Goal: Task Accomplishment & Management: Manage account settings

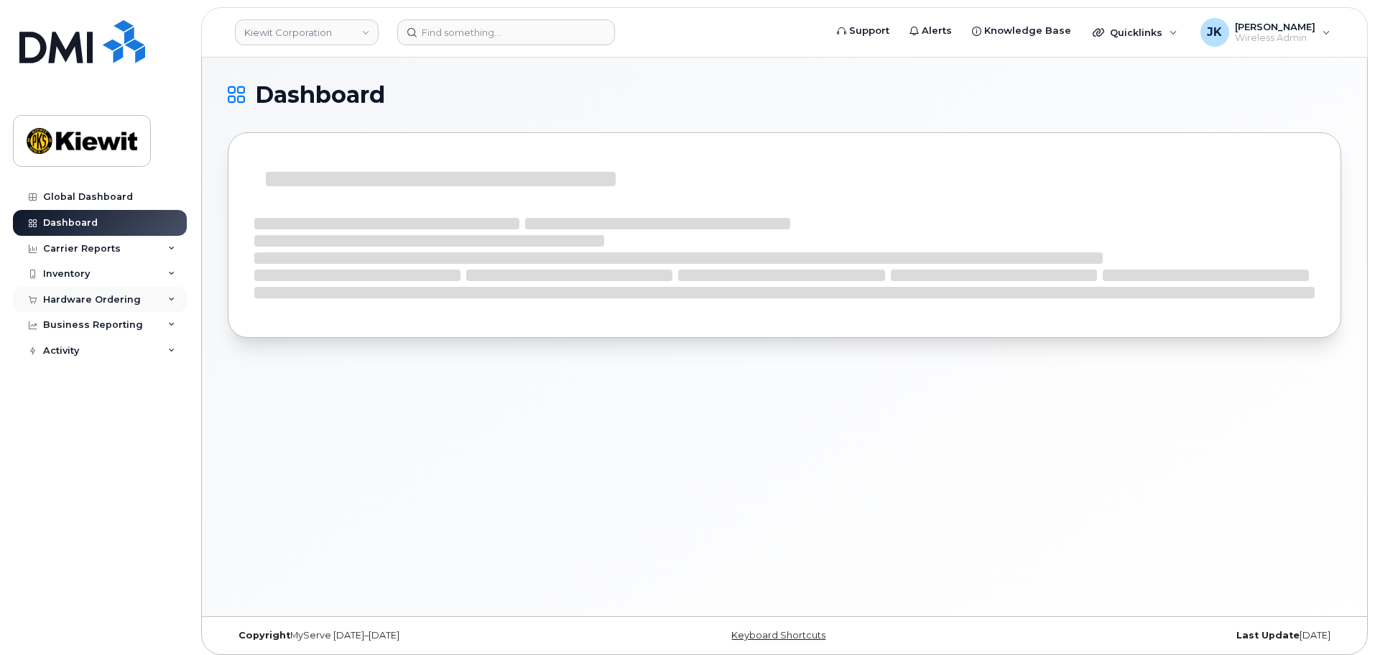
click at [88, 301] on div "Hardware Ordering" at bounding box center [92, 299] width 98 height 11
click at [366, 33] on link "Kiewit Corporation" at bounding box center [307, 32] width 144 height 26
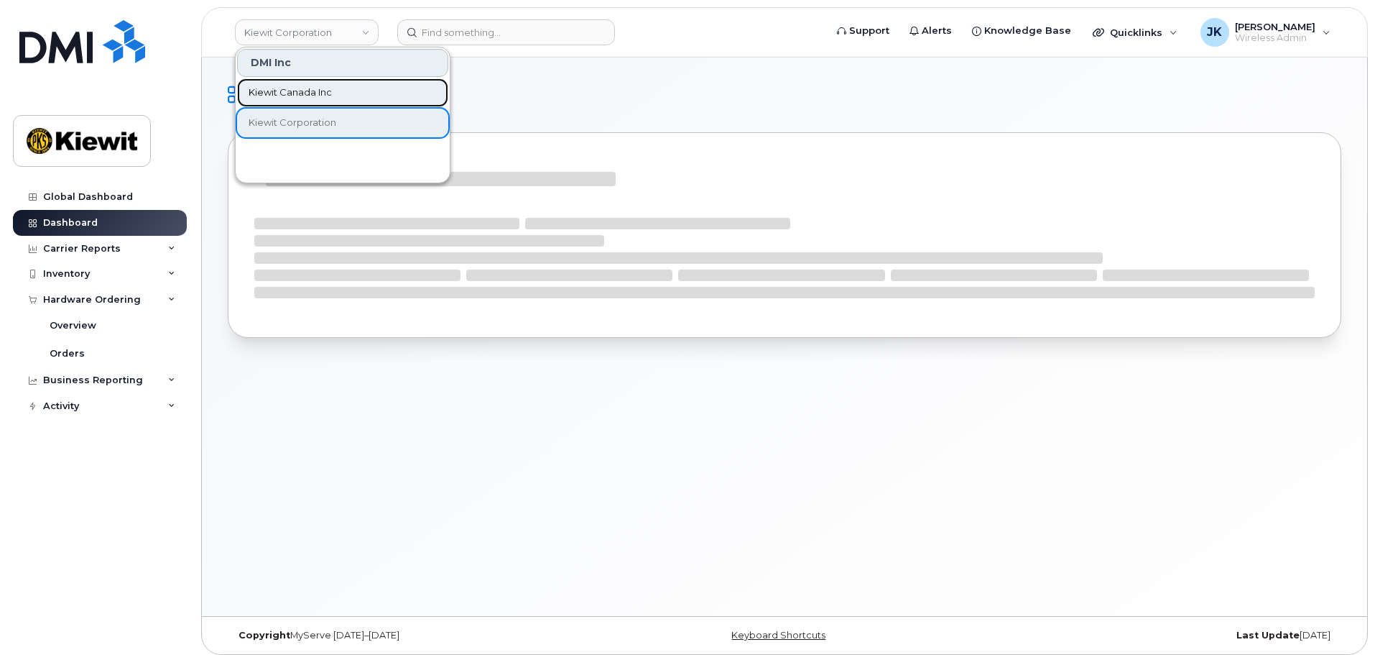
click at [343, 84] on link "Kiewit Canada Inc" at bounding box center [342, 92] width 211 height 29
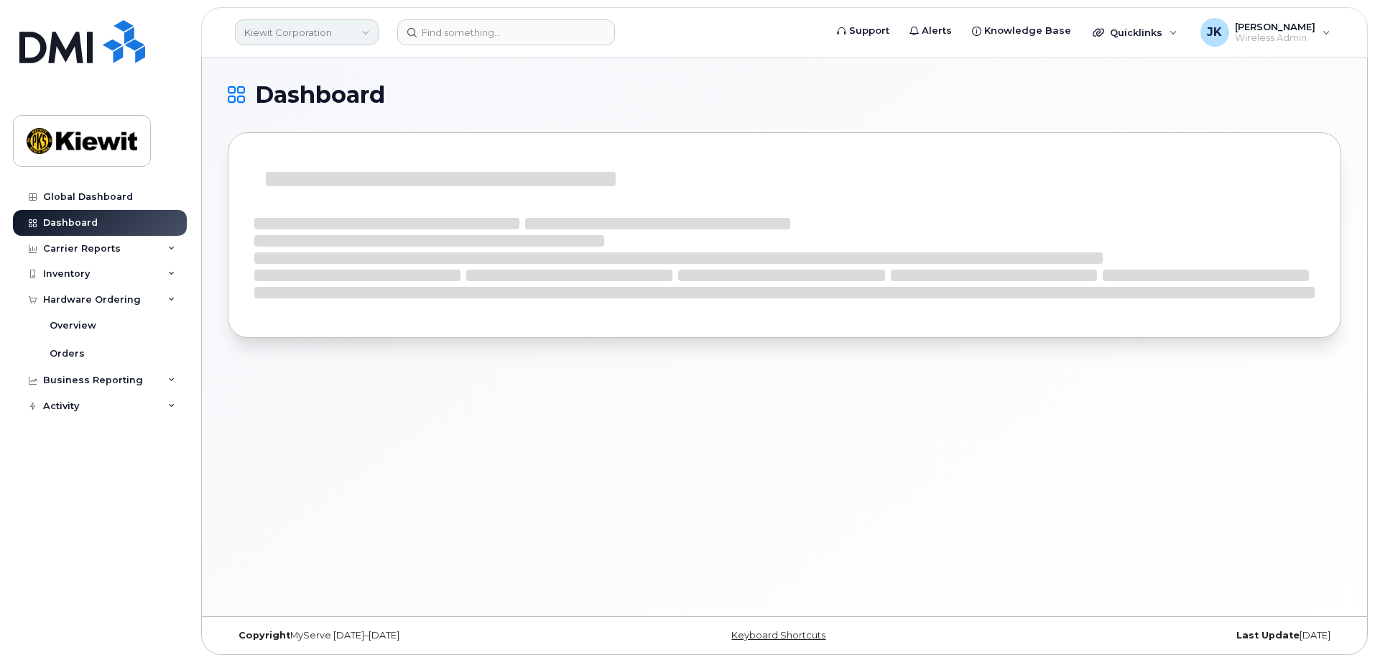
click at [357, 32] on link "Kiewit Corporation" at bounding box center [307, 32] width 144 height 26
click at [382, 69] on div "Dashboard" at bounding box center [784, 336] width 1165 height 558
click at [114, 301] on div "Hardware Ordering" at bounding box center [92, 299] width 98 height 11
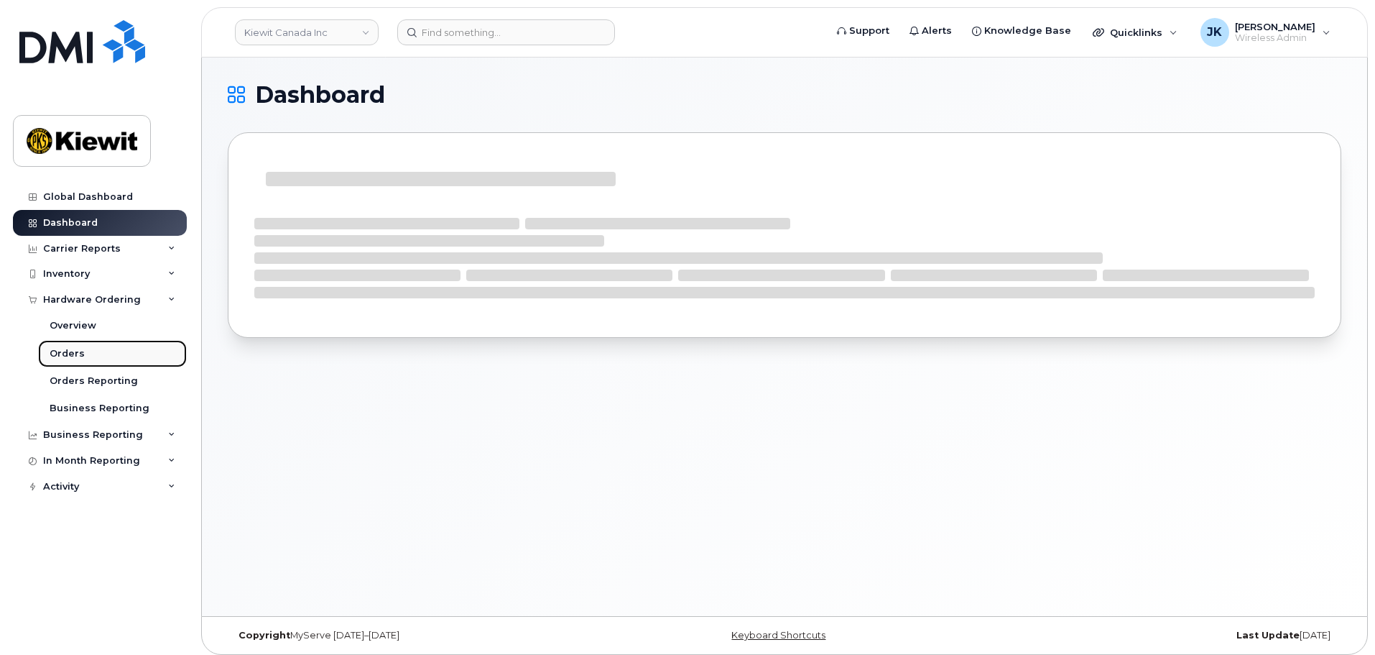
click at [93, 349] on link "Orders" at bounding box center [112, 353] width 149 height 27
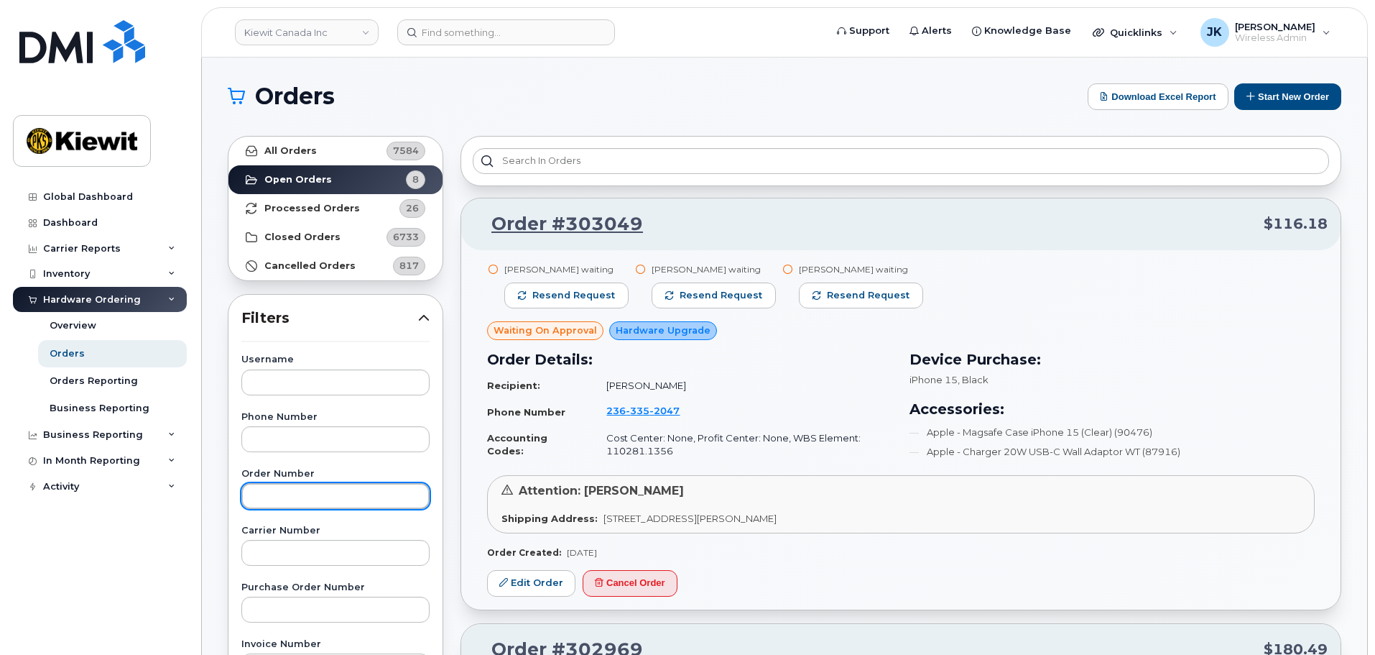
click at [303, 498] on input "text" at bounding box center [335, 496] width 188 height 26
paste input "303049"
type input "303049"
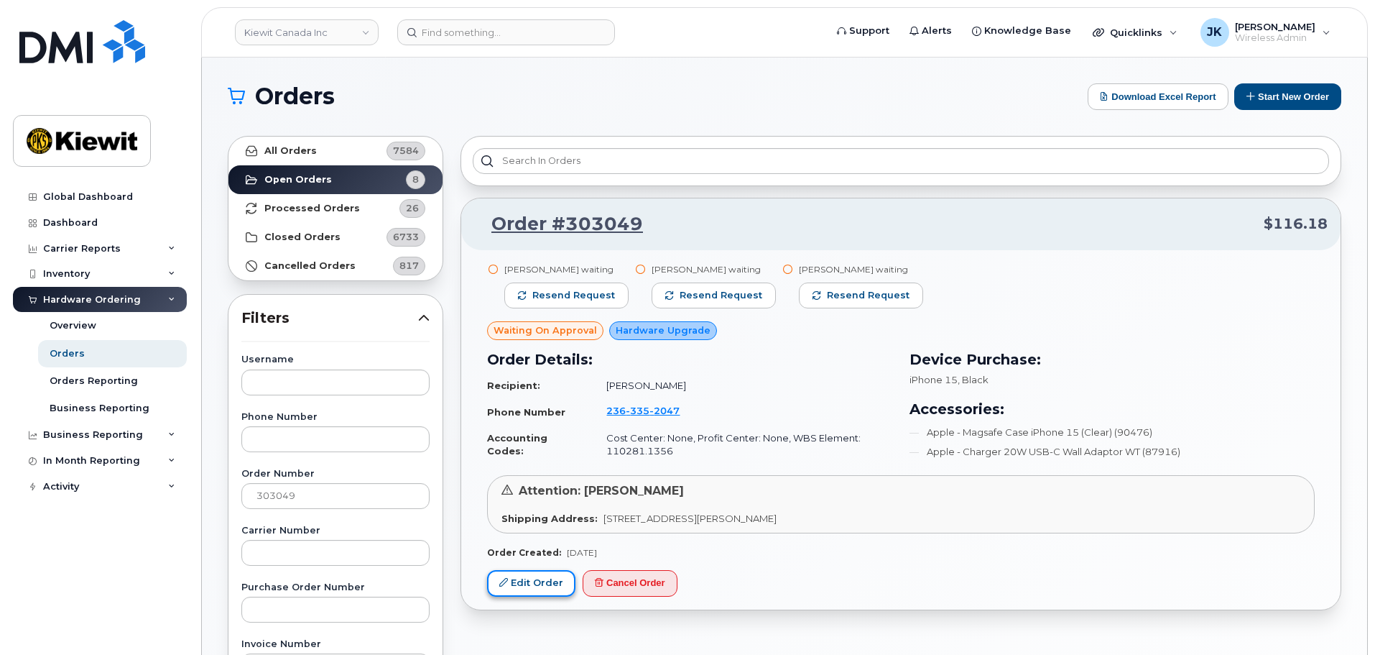
click at [513, 588] on link "Edit Order" at bounding box center [531, 583] width 88 height 27
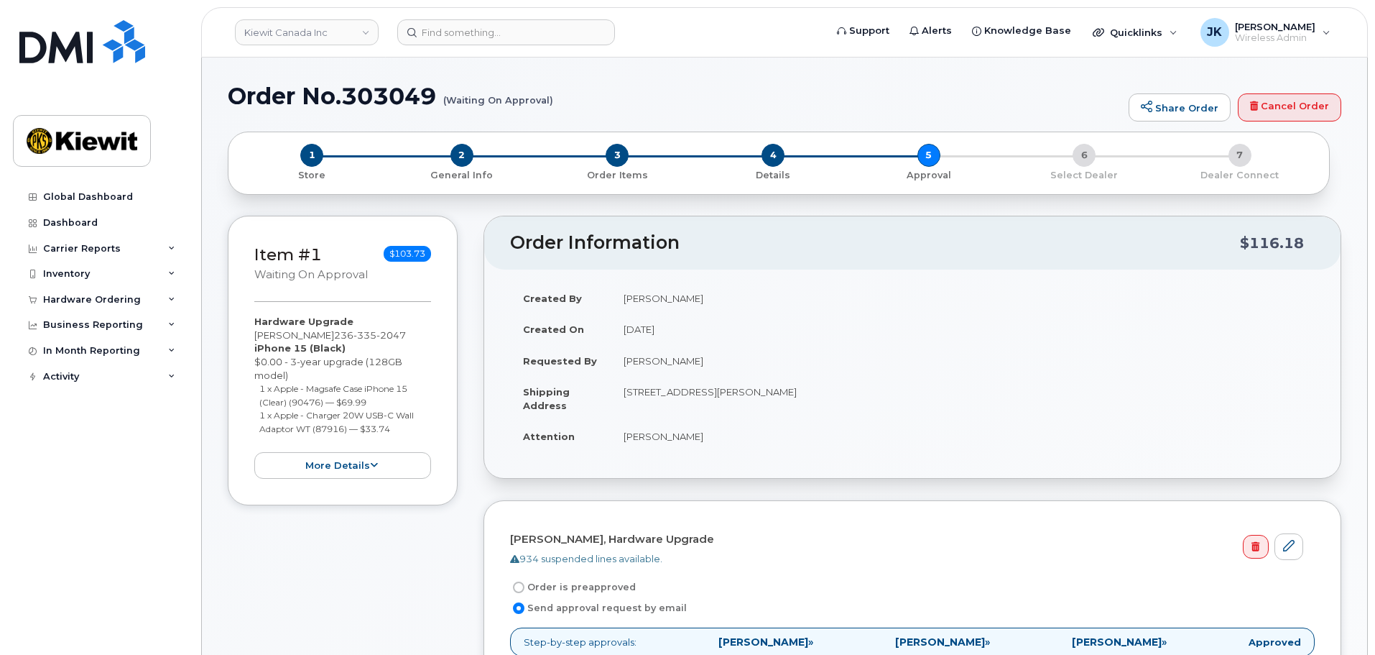
scroll to position [72, 0]
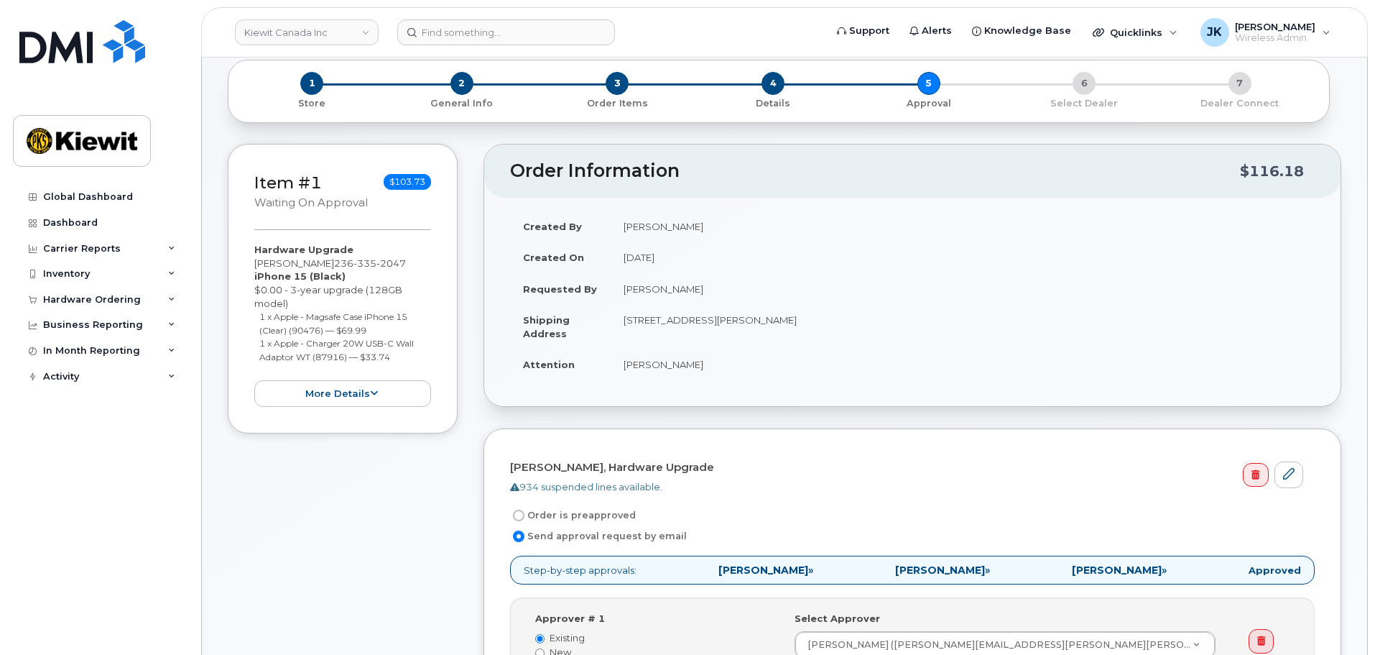
click at [520, 517] on input "Order is preapproved" at bounding box center [518, 514] width 11 height 11
radio input "true"
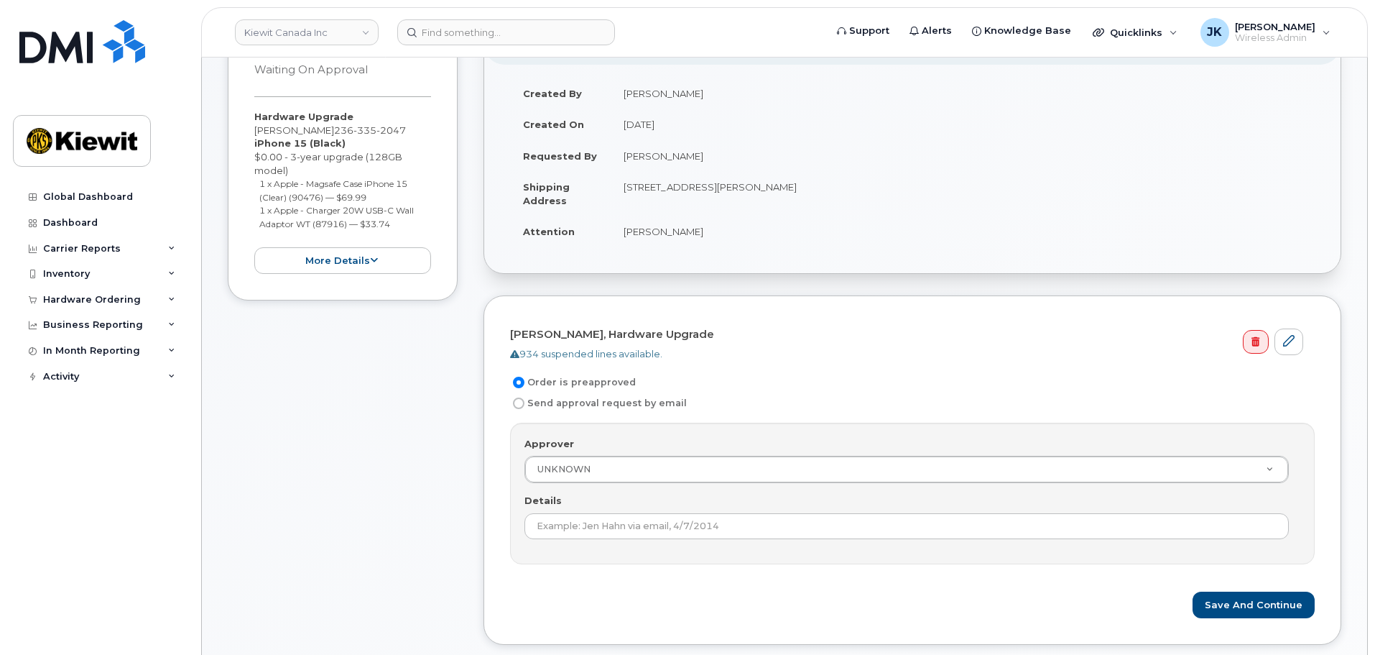
scroll to position [216, 0]
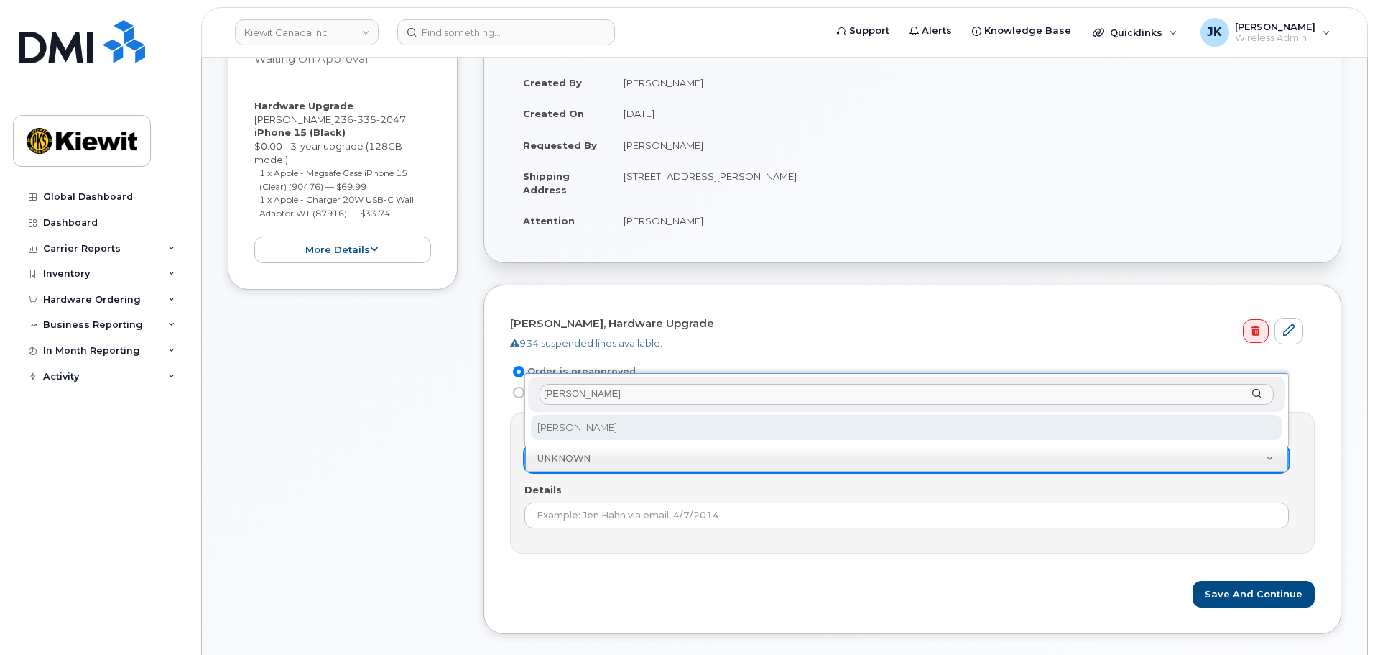
type input "jennifer kru"
select select "1034592"
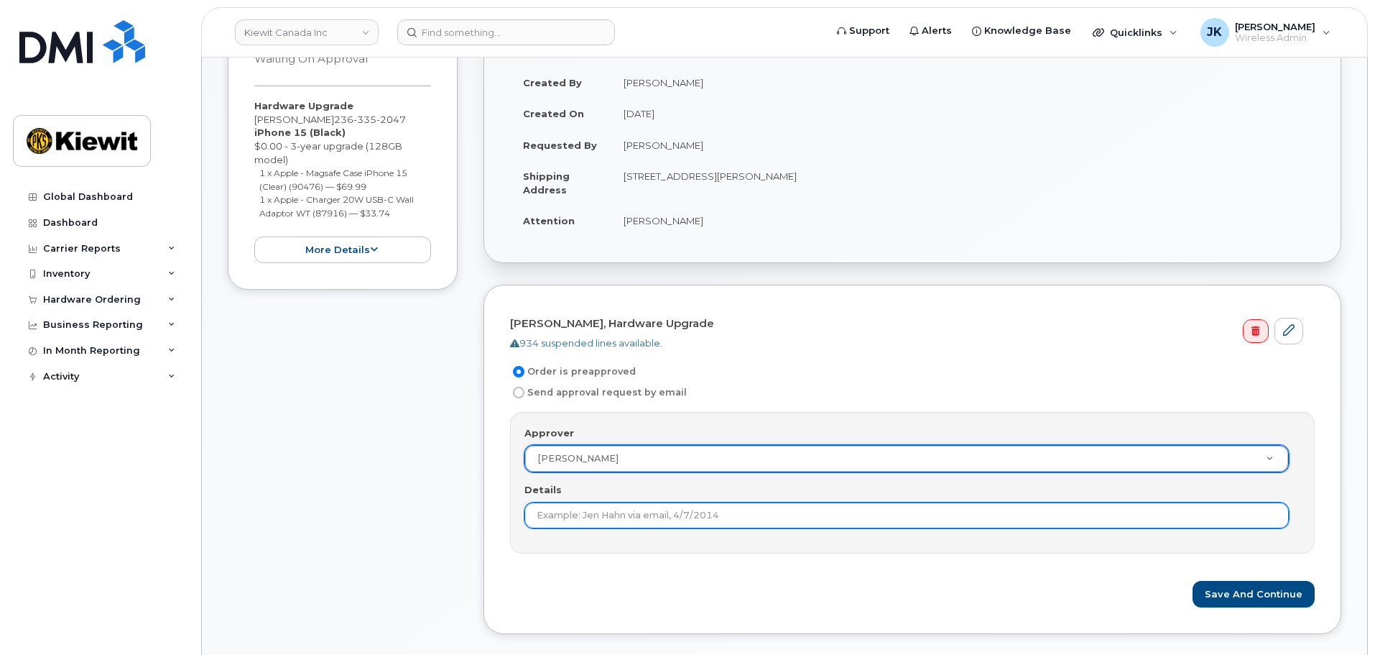
click at [566, 520] on input "Details" at bounding box center [907, 515] width 765 height 26
type input "Additional approval not needed."
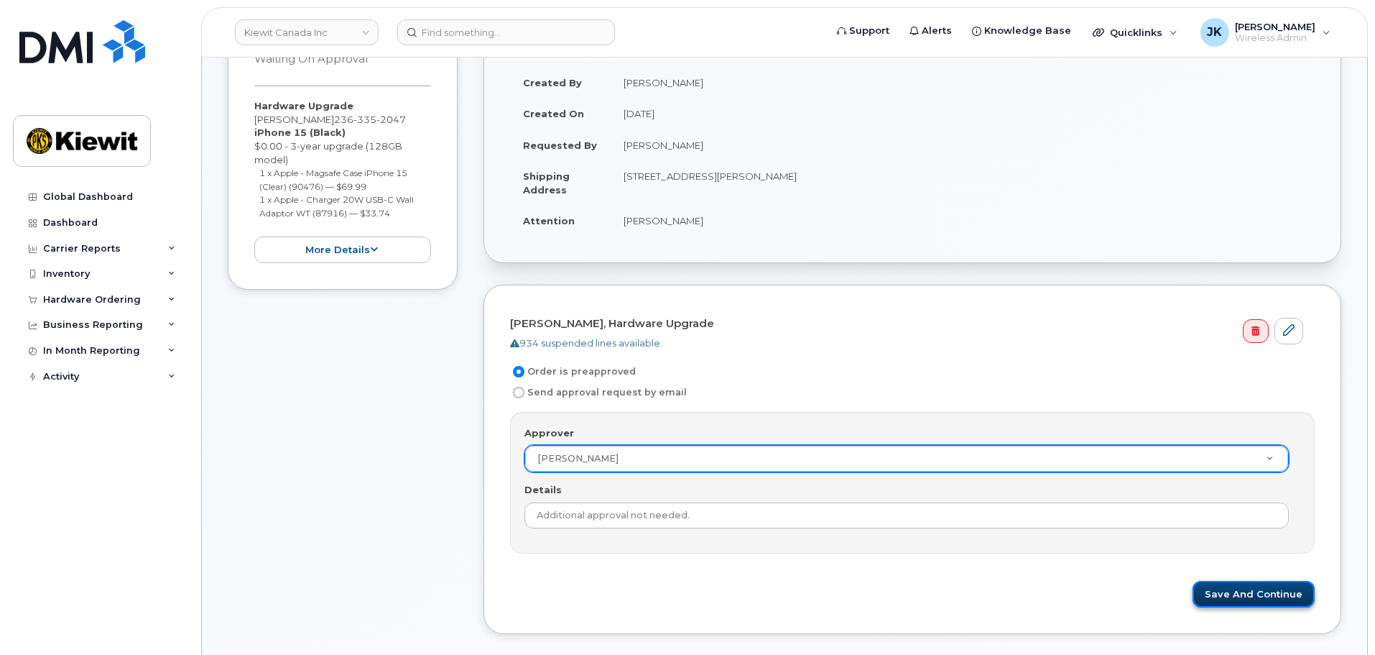
click at [1232, 597] on button "Save and Continue" at bounding box center [1254, 594] width 122 height 27
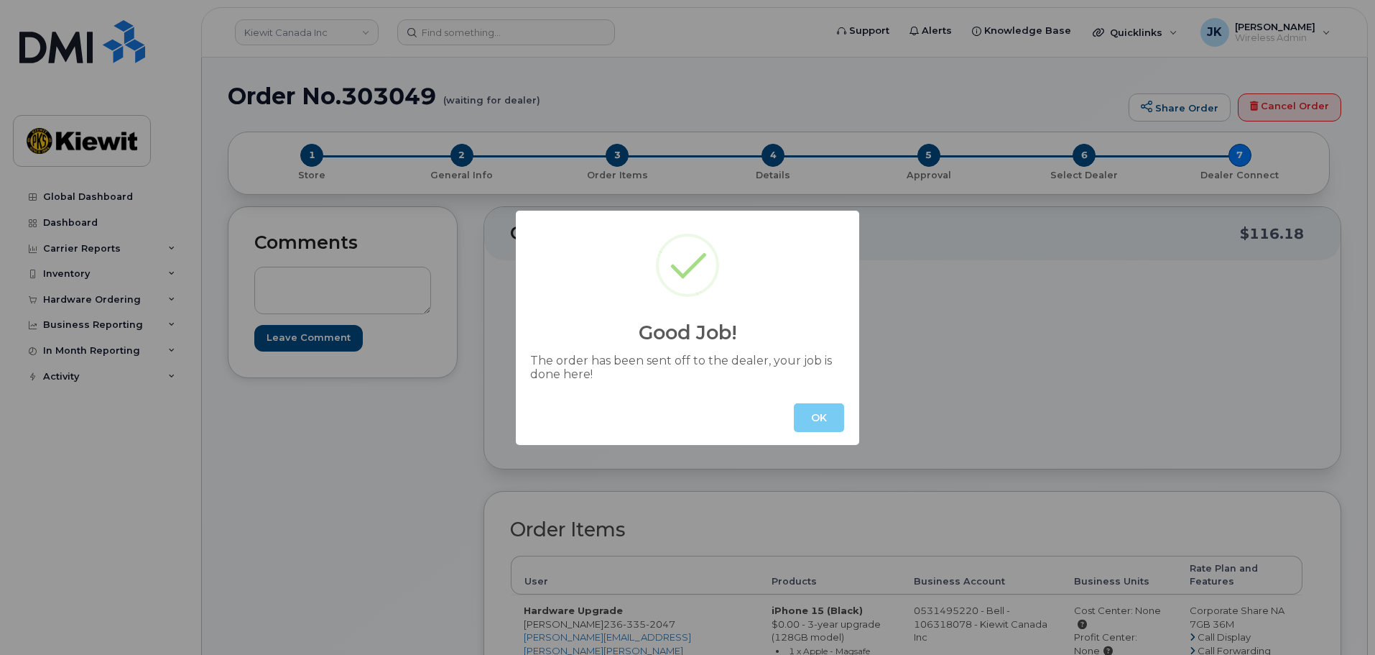
click at [798, 418] on button "OK" at bounding box center [819, 417] width 50 height 29
